Goal: Check status: Check status

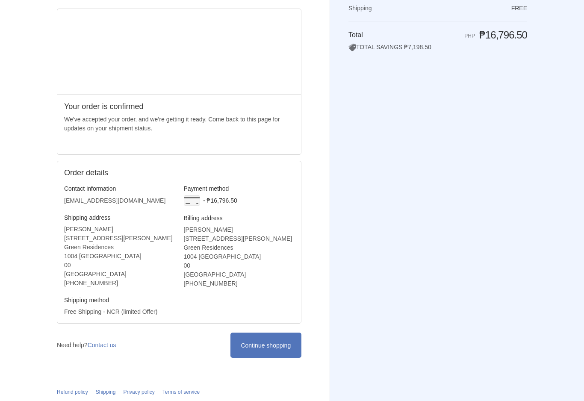
scroll to position [82, 0]
click at [283, 350] on span "Continue shopping" at bounding box center [266, 346] width 50 height 7
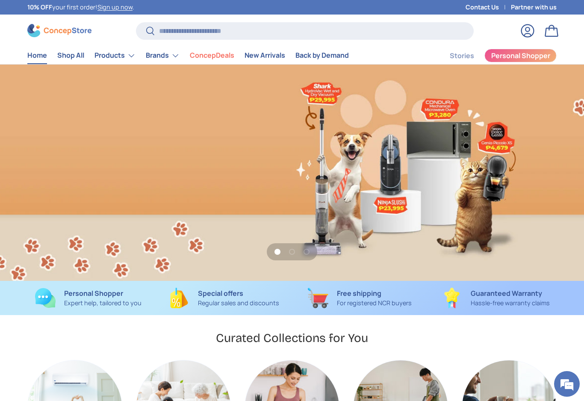
scroll to position [0, 584]
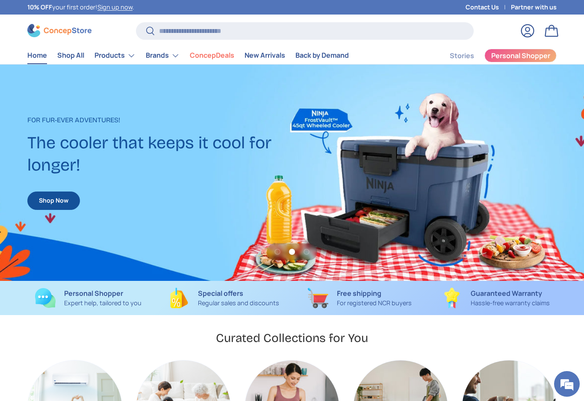
click at [519, 35] on link "Log in" at bounding box center [527, 30] width 19 height 19
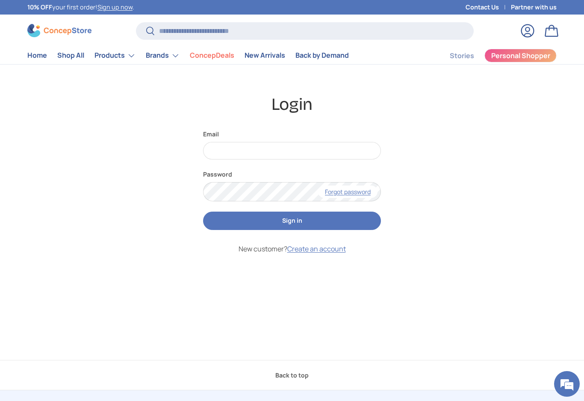
click at [298, 133] on label "Email" at bounding box center [292, 134] width 178 height 9
click at [298, 142] on input "Email" at bounding box center [292, 151] width 178 height 18
click at [299, 159] on input "Email" at bounding box center [292, 151] width 178 height 18
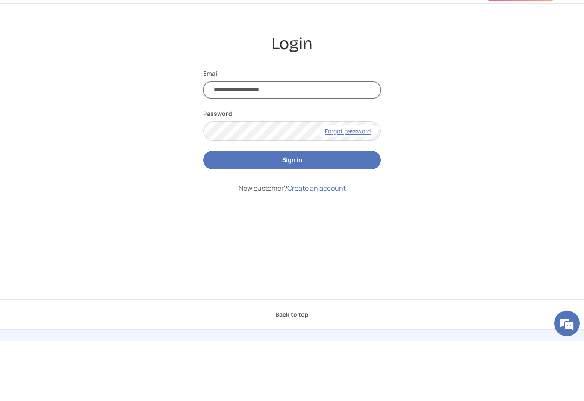
type input "**********"
click at [308, 212] on button "Sign in" at bounding box center [292, 221] width 178 height 18
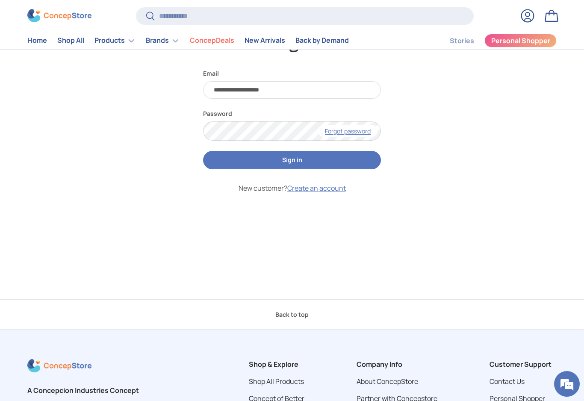
click at [307, 162] on button "Sign in" at bounding box center [292, 160] width 178 height 18
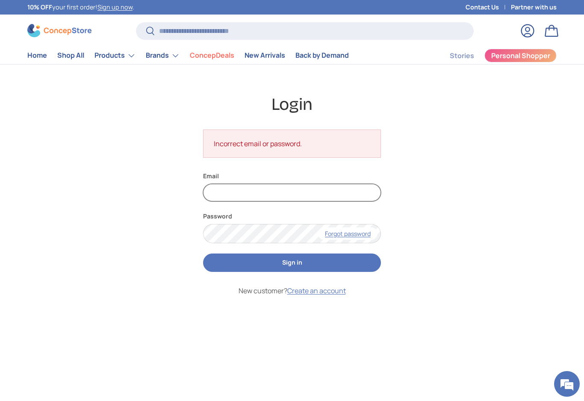
click at [274, 193] on input "Email" at bounding box center [292, 193] width 178 height 18
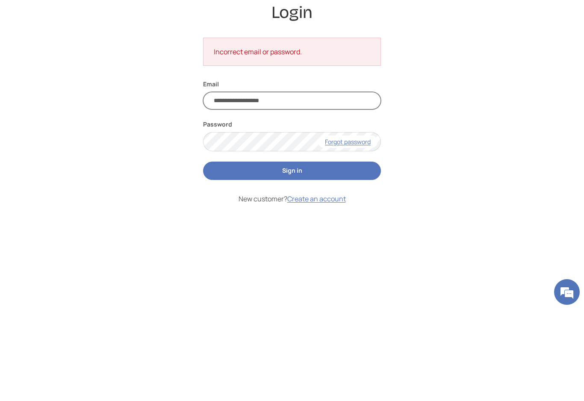
type input "**********"
click at [298, 253] on button "Sign in" at bounding box center [292, 262] width 178 height 18
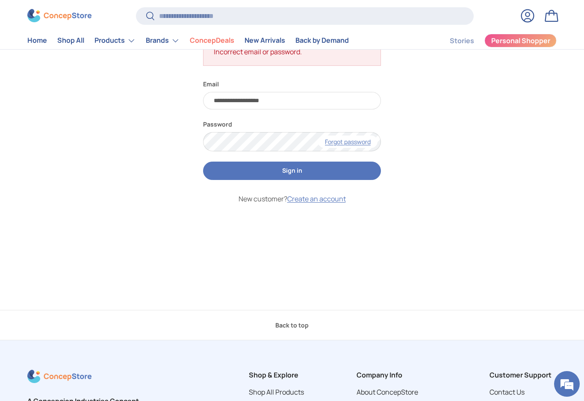
click at [304, 172] on button "Sign in" at bounding box center [292, 171] width 178 height 18
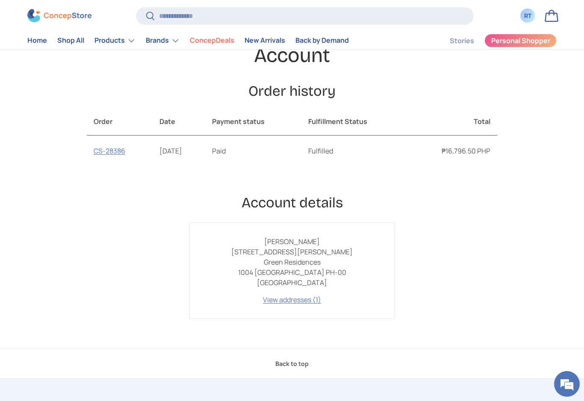
scroll to position [83, 0]
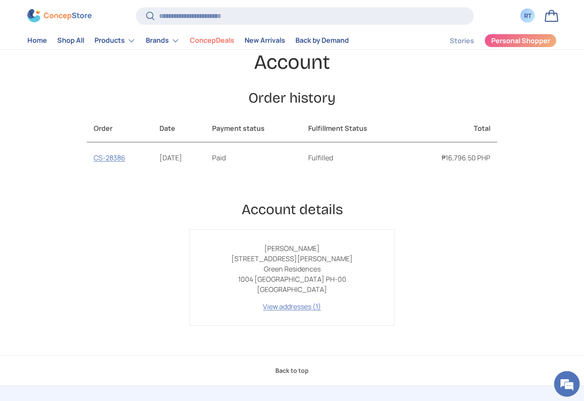
click at [106, 155] on link "CS-28386" at bounding box center [110, 157] width 32 height 9
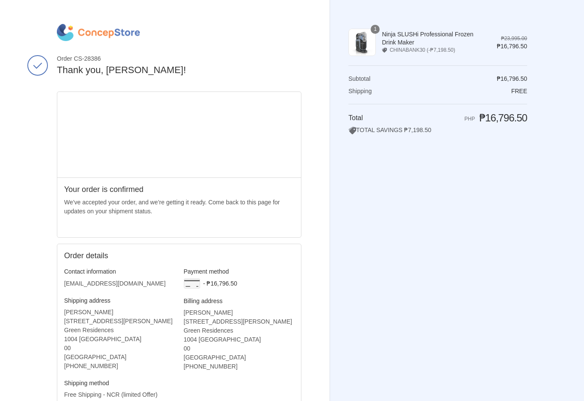
click at [68, 68] on h2 "Thank you, Ronald!" at bounding box center [179, 70] width 245 height 12
click at [63, 57] on span "Order CS-28386" at bounding box center [179, 59] width 245 height 8
